Goal: Information Seeking & Learning: Learn about a topic

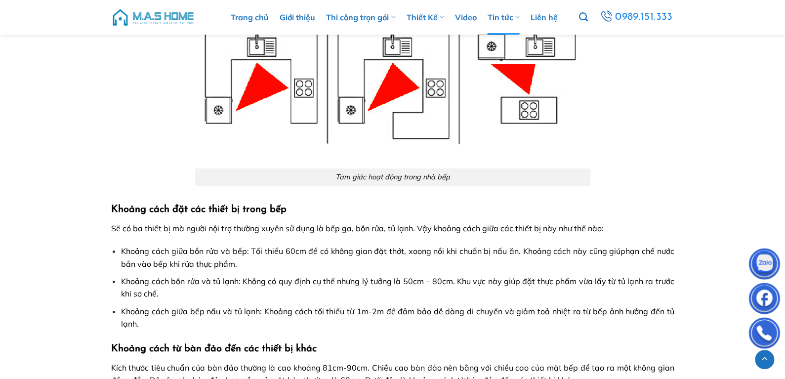
scroll to position [1822, 0]
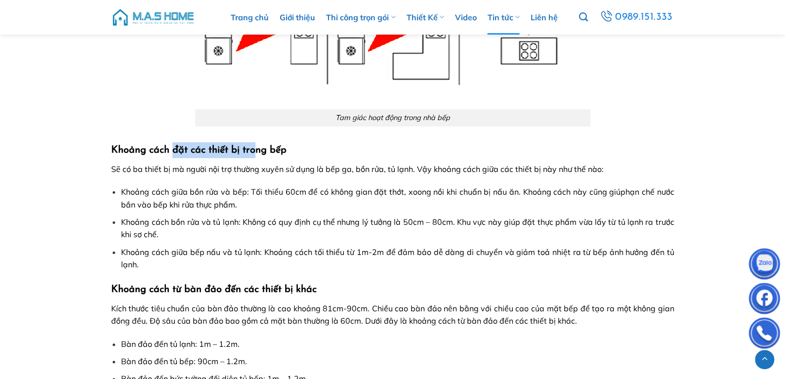
drag, startPoint x: 173, startPoint y: 152, endPoint x: 254, endPoint y: 152, distance: 81.5
click at [254, 152] on strong "Khoảng cách đặt các thiết bị trong bếp" at bounding box center [198, 150] width 175 height 10
drag, startPoint x: 270, startPoint y: 152, endPoint x: 213, endPoint y: 152, distance: 57.3
click at [213, 152] on strong "Khoảng cách đặt các thiết bị trong bếp" at bounding box center [198, 150] width 175 height 10
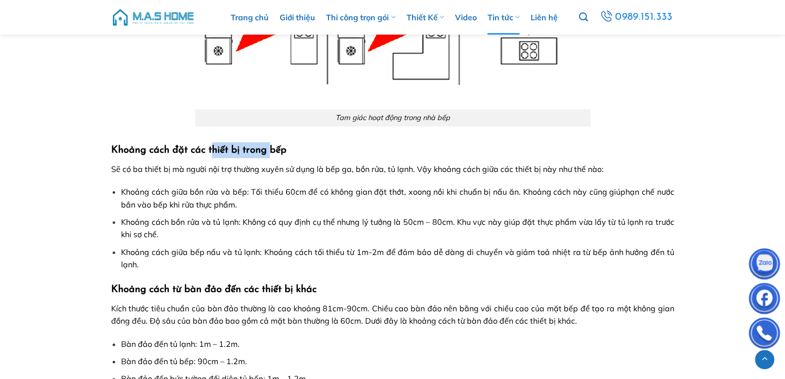
click at [213, 152] on strong "Khoảng cách đặt các thiết bị trong bếp" at bounding box center [198, 150] width 175 height 10
drag, startPoint x: 208, startPoint y: 151, endPoint x: 279, endPoint y: 151, distance: 70.6
click at [279, 151] on strong "Khoảng cách đặt các thiết bị trong bếp" at bounding box center [198, 150] width 175 height 10
drag, startPoint x: 283, startPoint y: 151, endPoint x: 216, endPoint y: 151, distance: 66.7
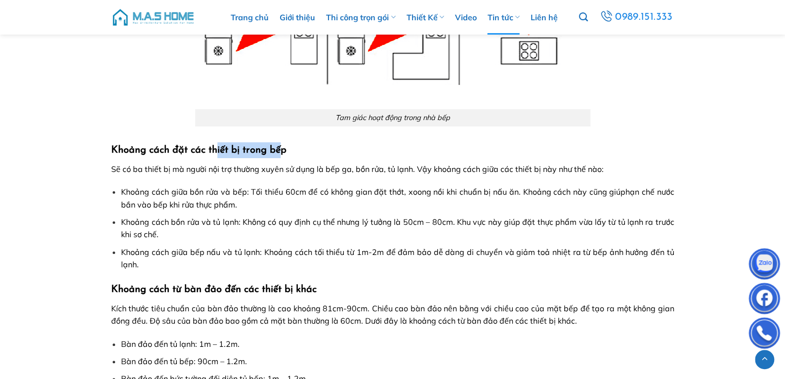
click at [216, 151] on strong "Khoảng cách đặt các thiết bị trong bếp" at bounding box center [198, 150] width 175 height 10
drag, startPoint x: 191, startPoint y: 150, endPoint x: 282, endPoint y: 150, distance: 90.4
click at [282, 150] on strong "Khoảng cách đặt các thiết bị trong bếp" at bounding box center [198, 150] width 175 height 10
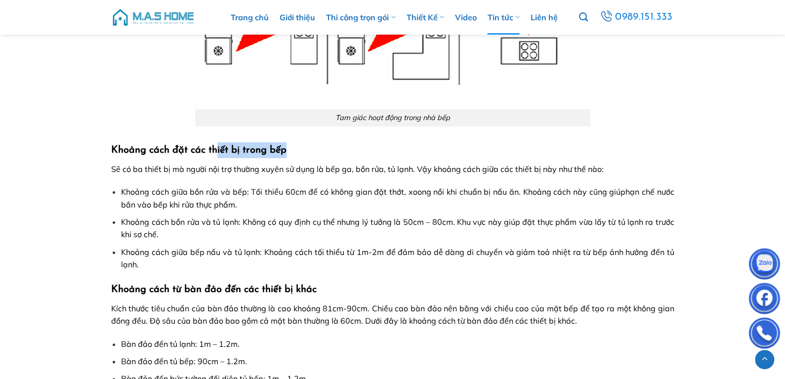
drag, startPoint x: 291, startPoint y: 152, endPoint x: 217, endPoint y: 152, distance: 73.6
click at [217, 152] on h3 "Khoảng cách đặt các thiết bị trong bếp" at bounding box center [392, 150] width 563 height 16
click at [217, 152] on strong "Khoảng cách đặt các thiết bị trong bếp" at bounding box center [198, 150] width 175 height 10
drag, startPoint x: 212, startPoint y: 152, endPoint x: 306, endPoint y: 152, distance: 94.3
click at [306, 152] on h3 "Khoảng cách đặt các thiết bị trong bếp" at bounding box center [392, 150] width 563 height 16
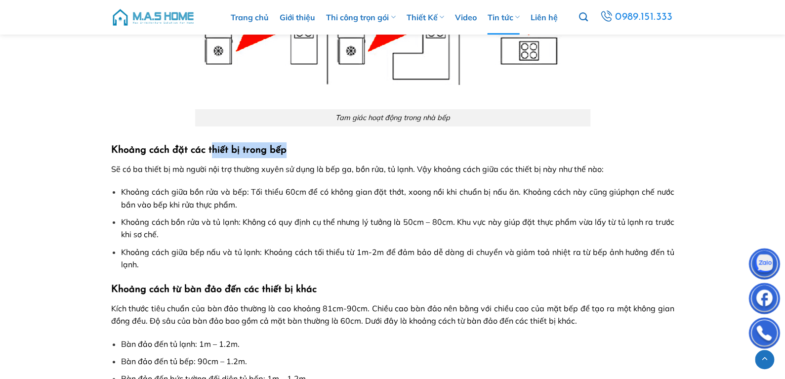
drag, startPoint x: 306, startPoint y: 152, endPoint x: 315, endPoint y: 171, distance: 21.2
click at [307, 152] on h3 "Khoảng cách đặt các thiết bị trong bếp" at bounding box center [392, 150] width 563 height 16
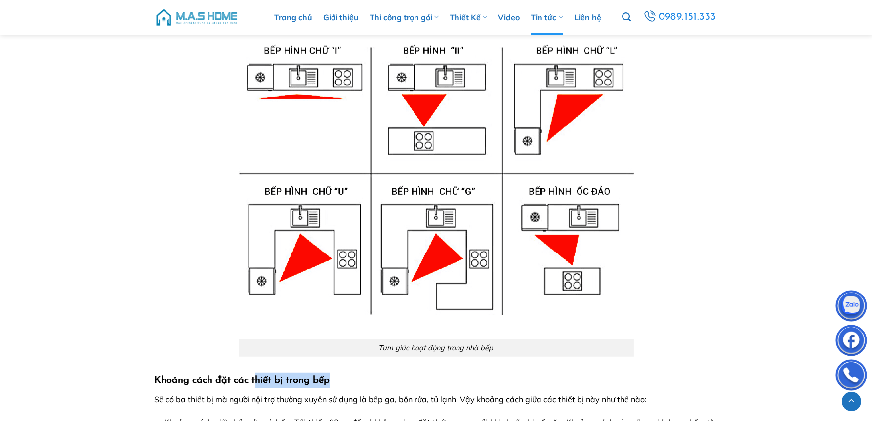
scroll to position [1317, 0]
